Goal: Transaction & Acquisition: Purchase product/service

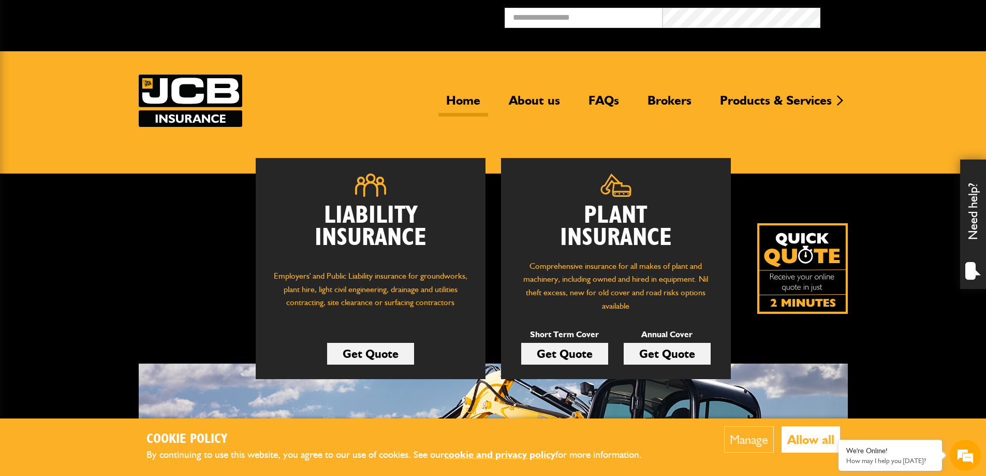
click at [578, 357] on link "Get Quote" at bounding box center [564, 354] width 87 height 22
click at [580, 350] on link "Get Quote" at bounding box center [564, 354] width 87 height 22
